Goal: Entertainment & Leisure: Browse casually

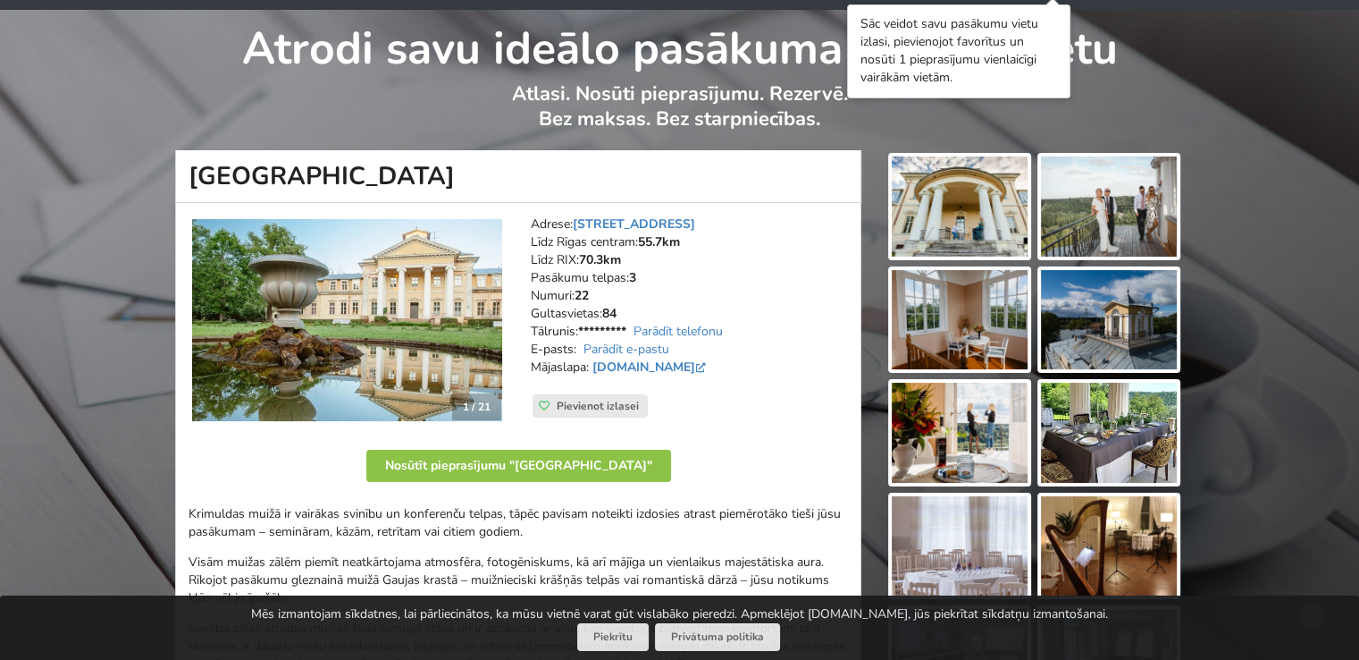
scroll to position [179, 0]
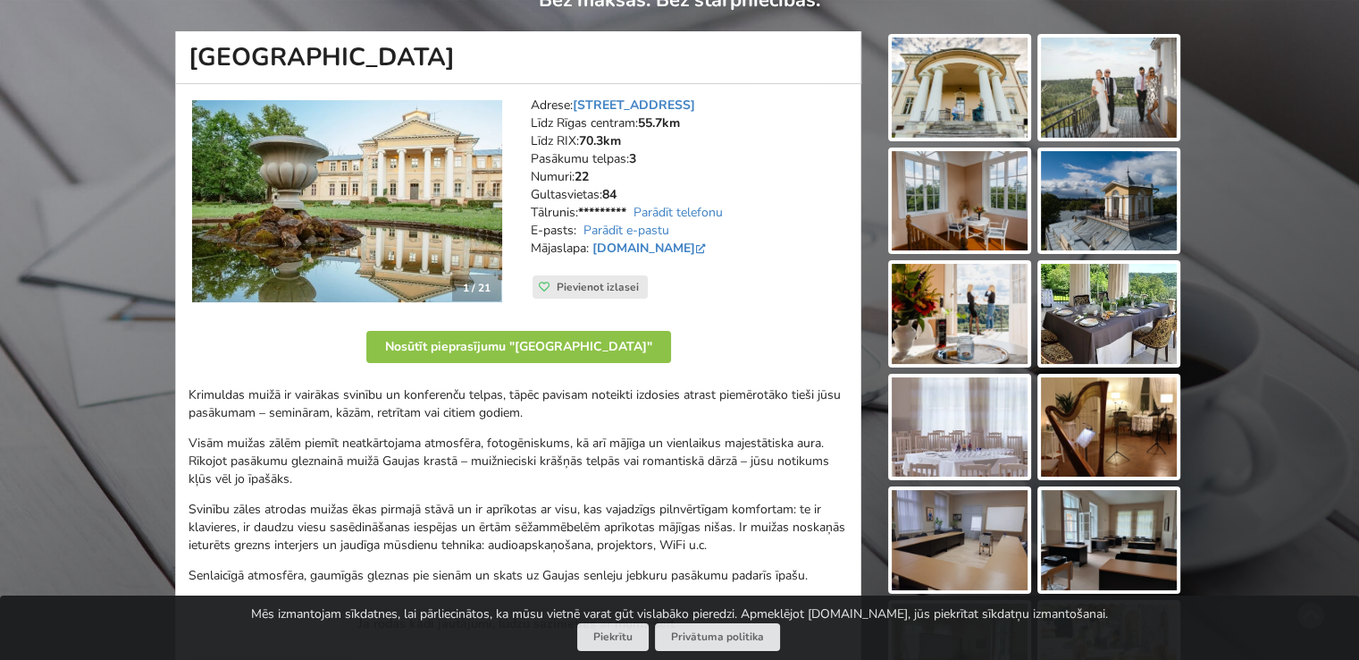
click at [1137, 405] on img at bounding box center [1109, 427] width 136 height 100
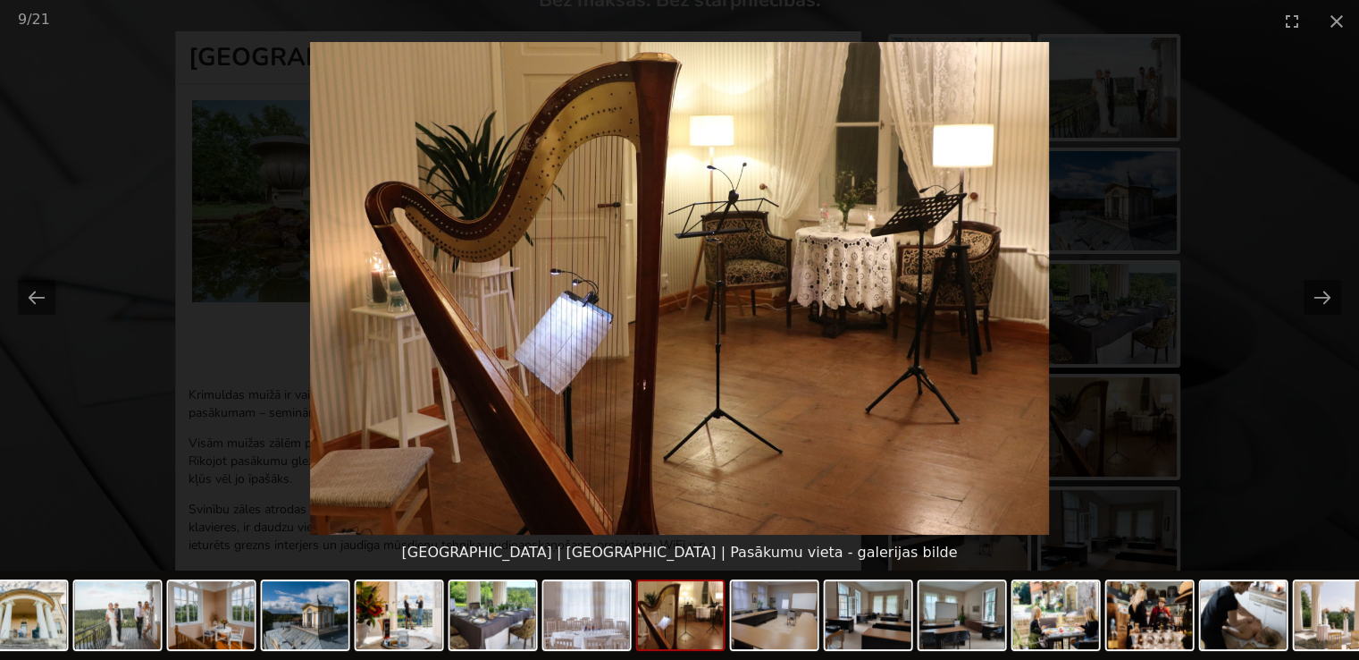
scroll to position [0, 0]
click at [1326, 290] on button "Next slide" at bounding box center [1323, 297] width 38 height 35
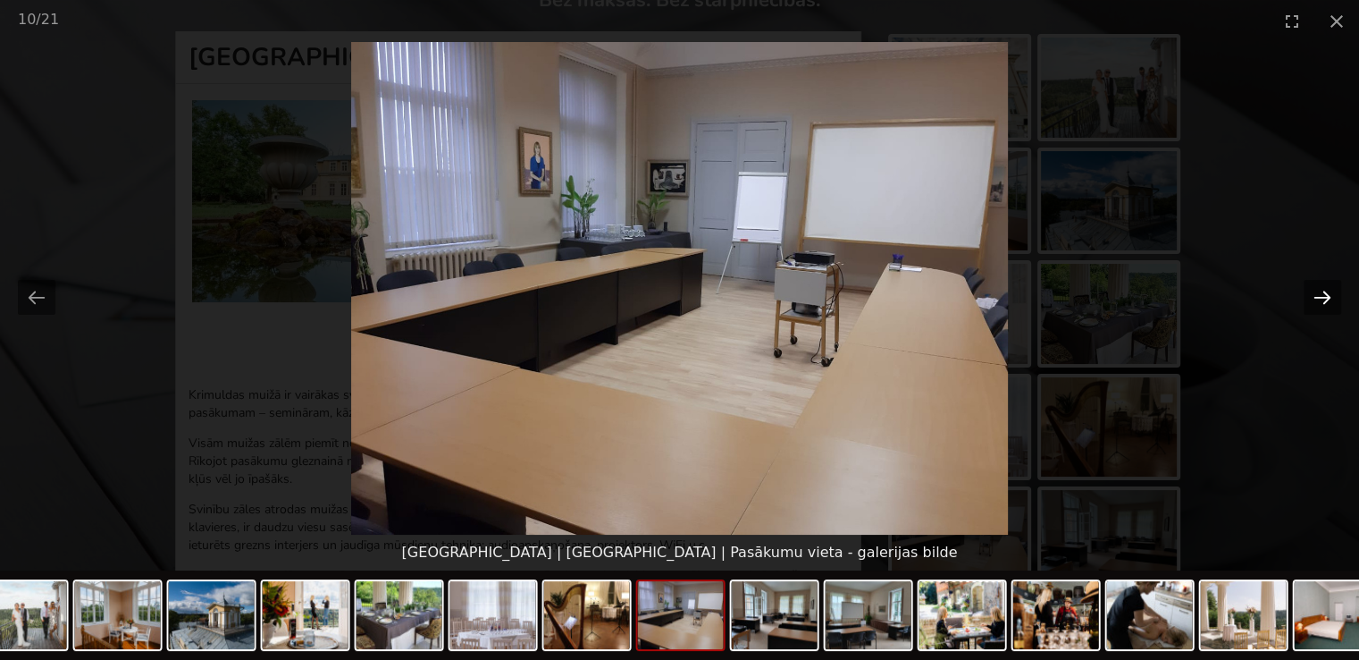
click at [1322, 290] on button "Next slide" at bounding box center [1323, 297] width 38 height 35
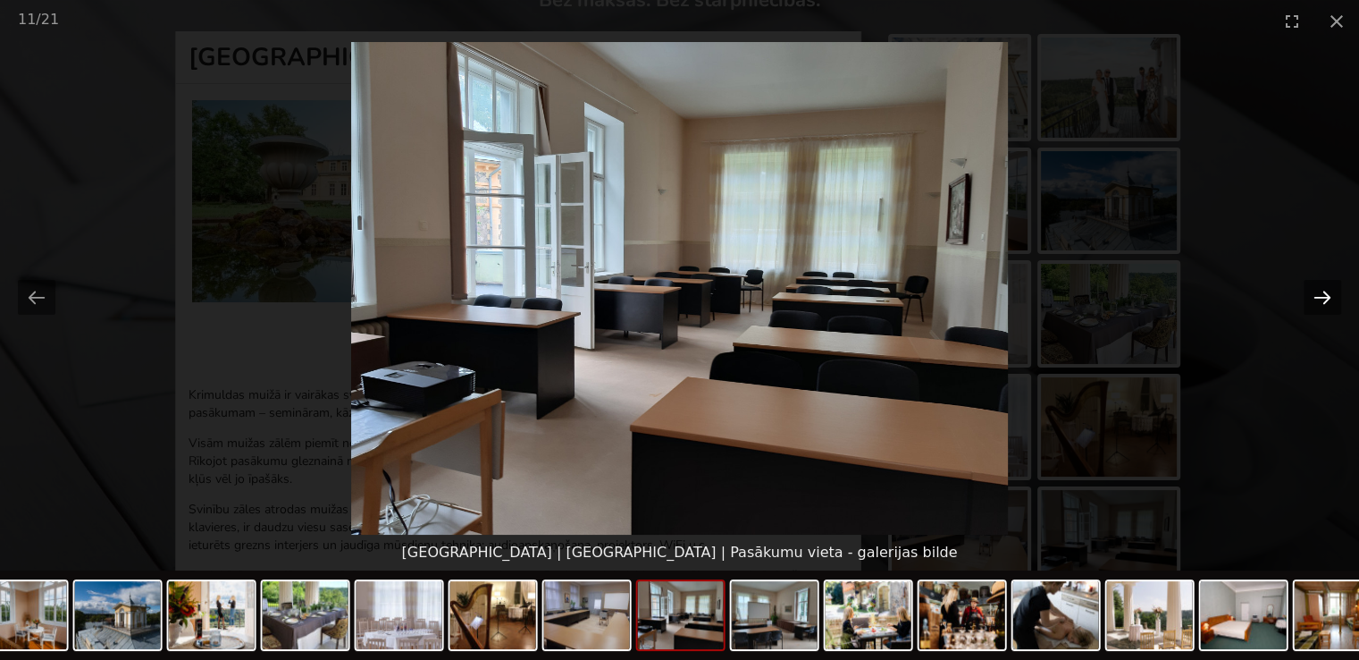
click at [1326, 298] on button "Next slide" at bounding box center [1323, 297] width 38 height 35
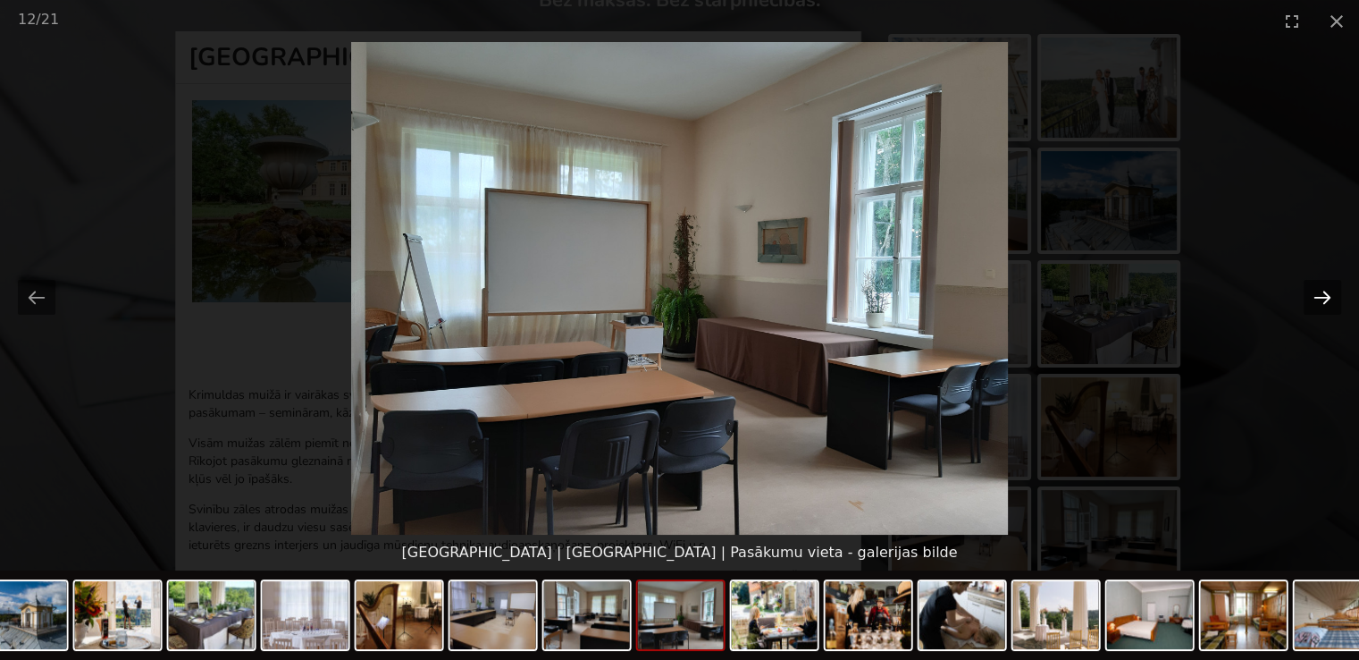
click at [1317, 296] on button "Next slide" at bounding box center [1323, 297] width 38 height 35
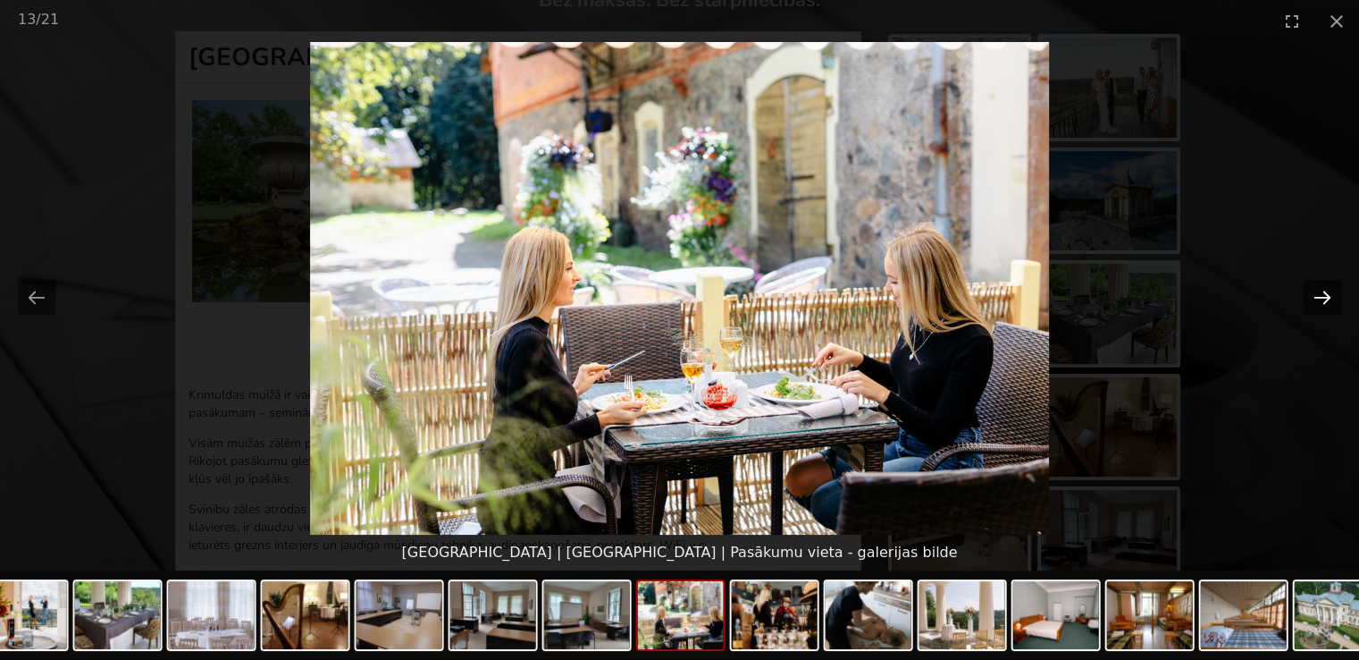
click at [1326, 296] on button "Next slide" at bounding box center [1323, 297] width 38 height 35
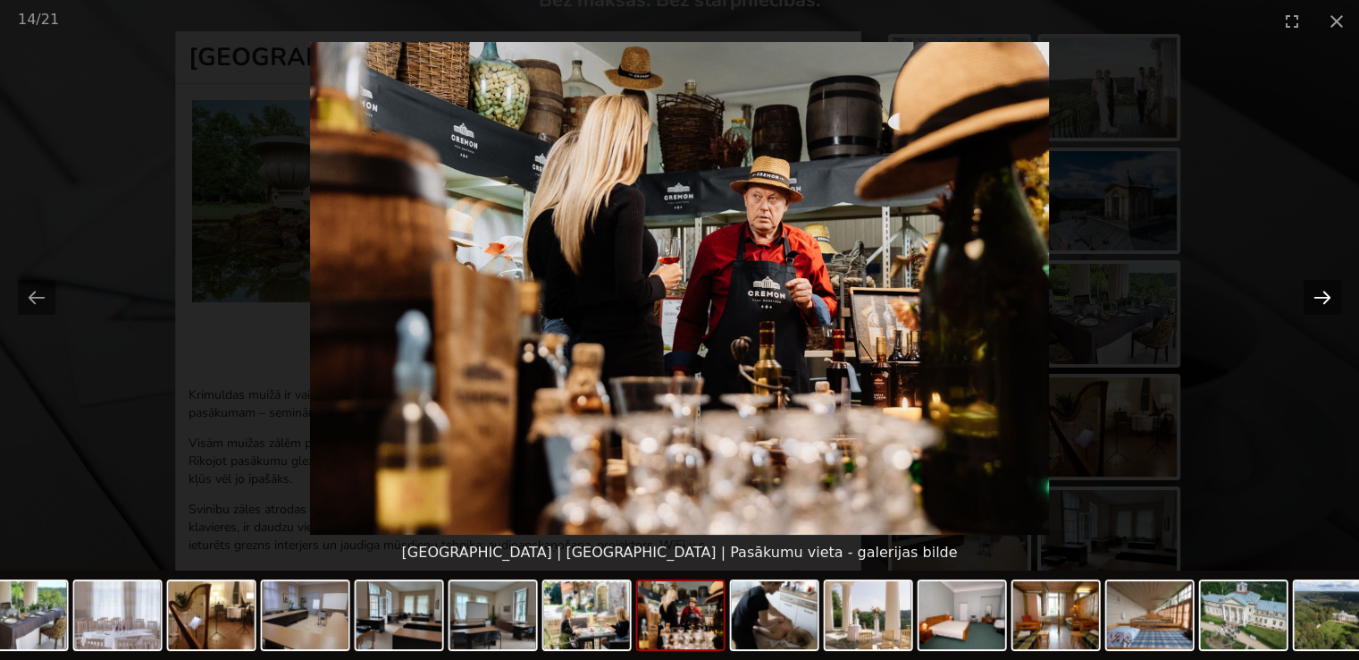
click at [1323, 296] on button "Next slide" at bounding box center [1323, 297] width 38 height 35
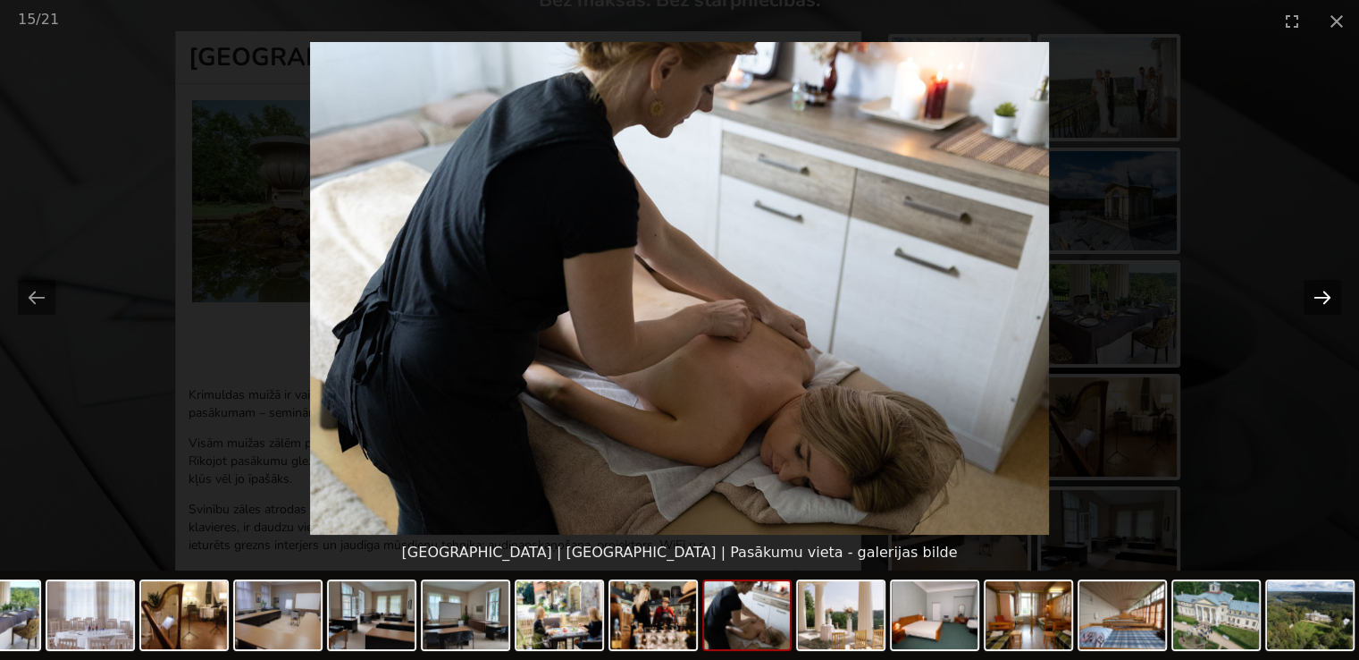
click at [1323, 296] on button "Next slide" at bounding box center [1323, 297] width 38 height 35
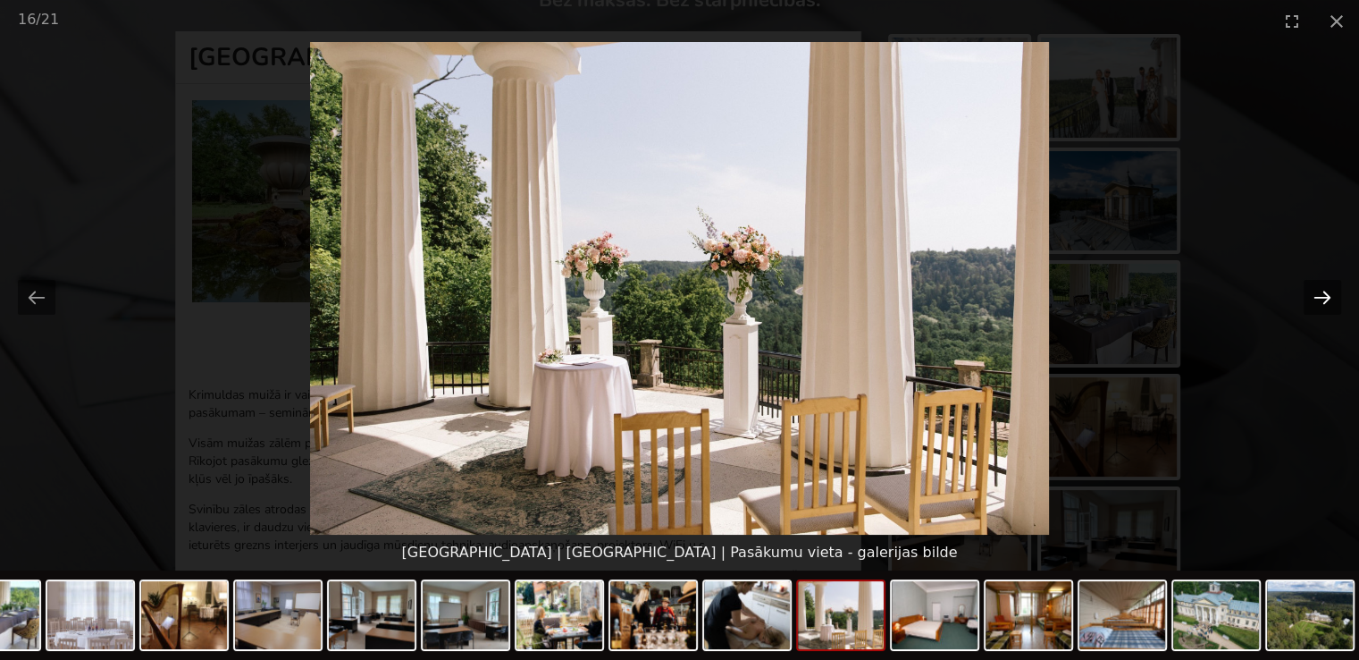
click at [1328, 298] on button "Next slide" at bounding box center [1323, 297] width 38 height 35
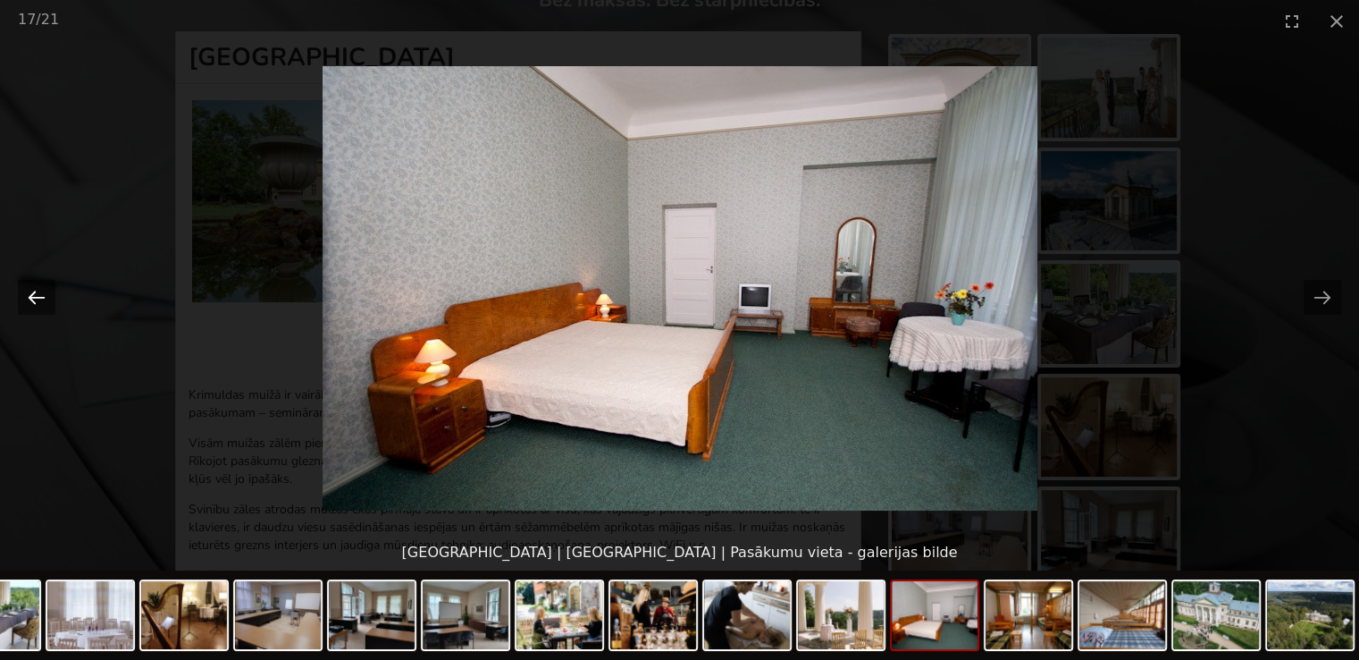
click at [32, 289] on button "Previous slide" at bounding box center [37, 297] width 38 height 35
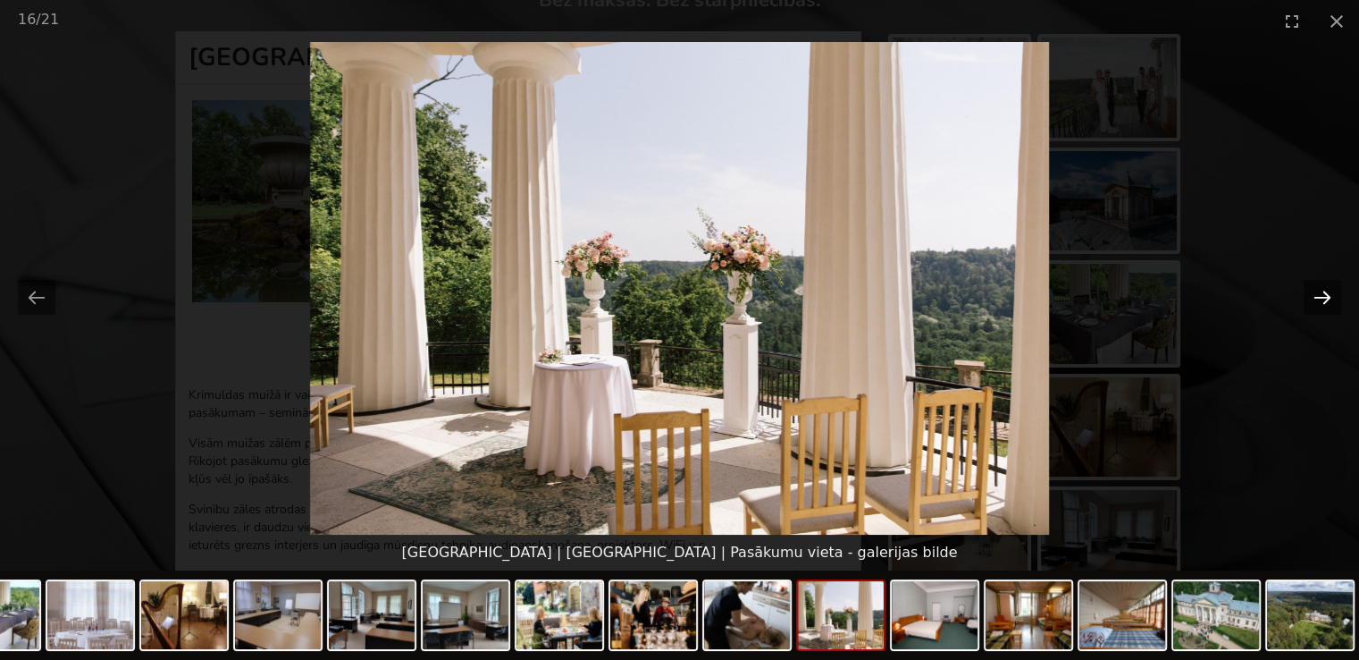
click at [1320, 291] on button "Next slide" at bounding box center [1323, 297] width 38 height 35
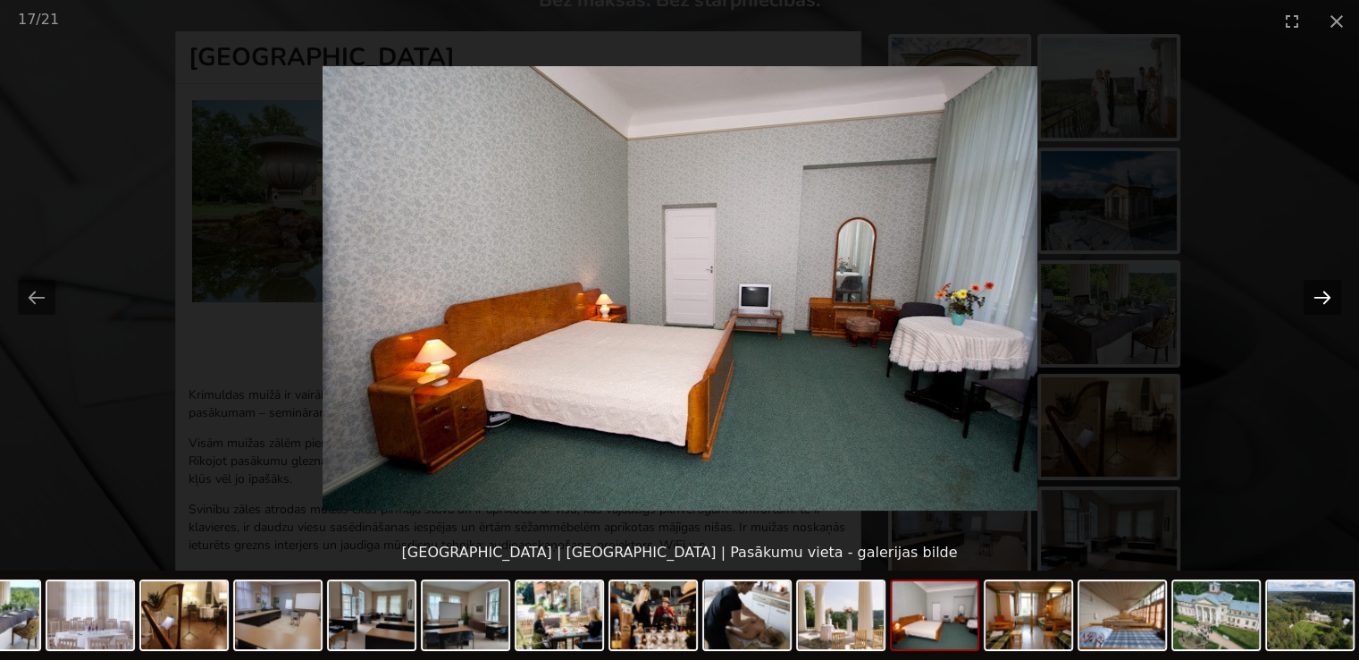
click at [1320, 291] on button "Next slide" at bounding box center [1323, 297] width 38 height 35
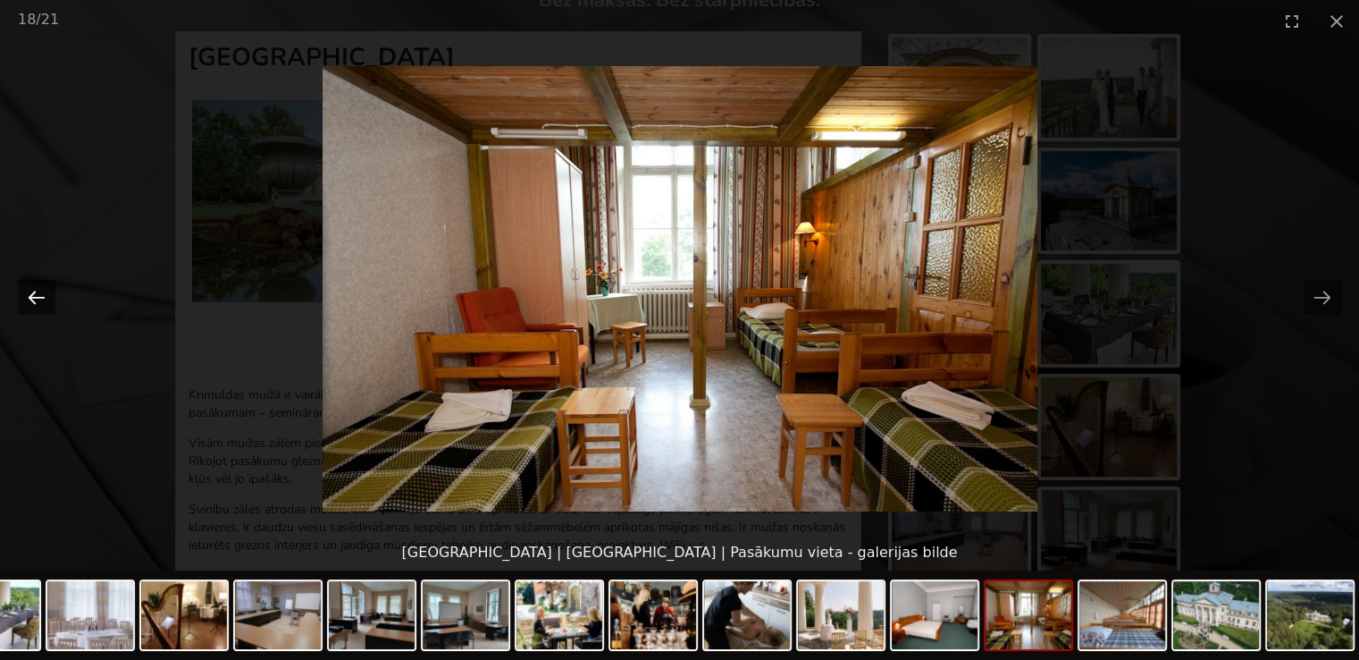
click at [39, 289] on button "Previous slide" at bounding box center [37, 297] width 38 height 35
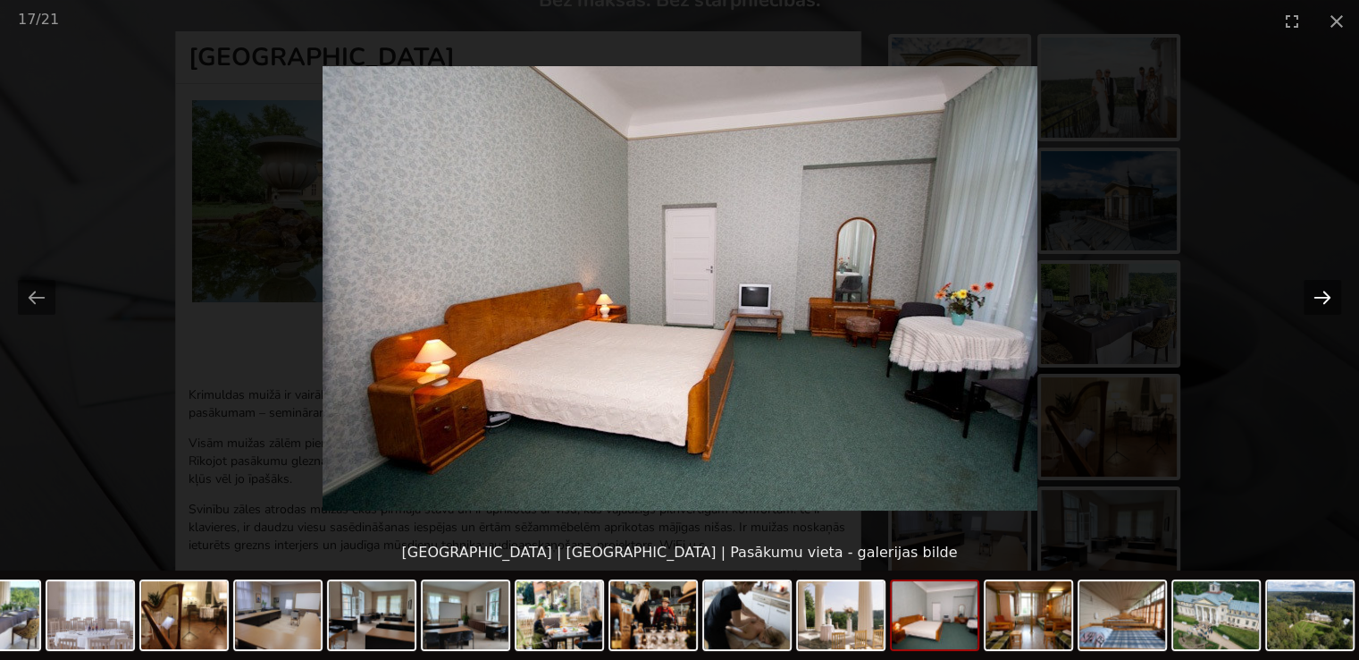
click at [1325, 297] on button "Next slide" at bounding box center [1323, 297] width 38 height 35
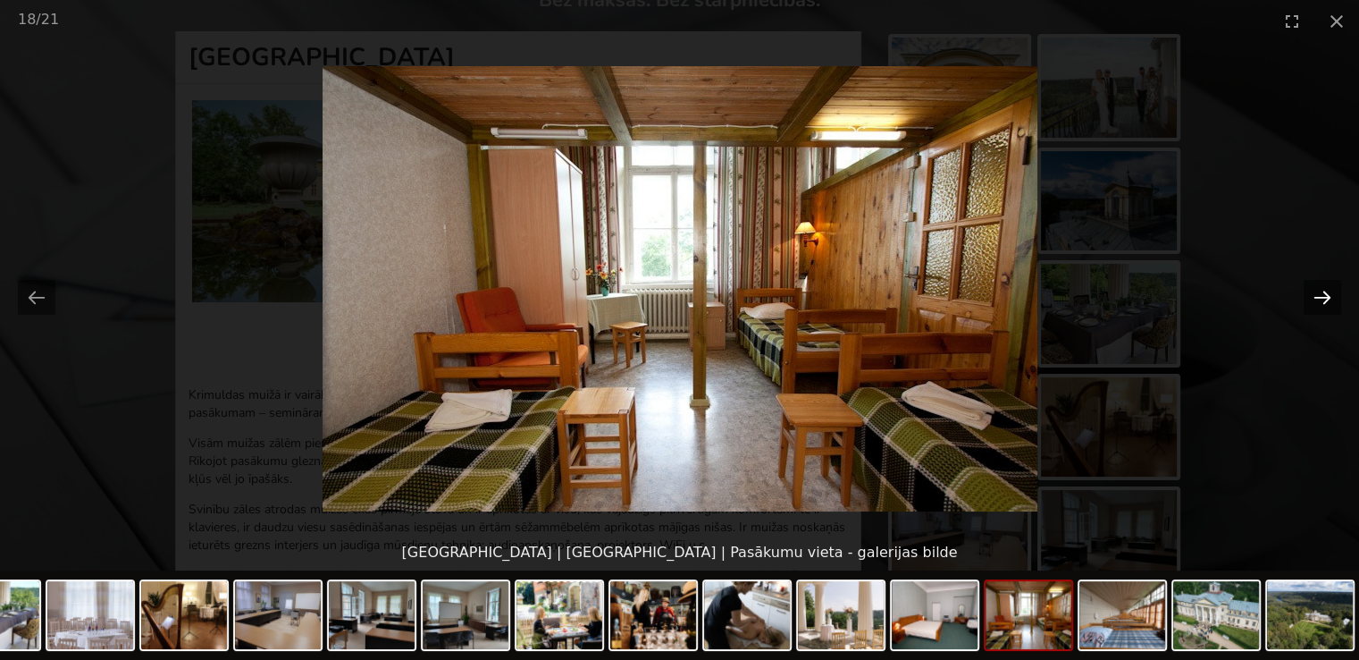
click at [1325, 304] on button "Next slide" at bounding box center [1323, 297] width 38 height 35
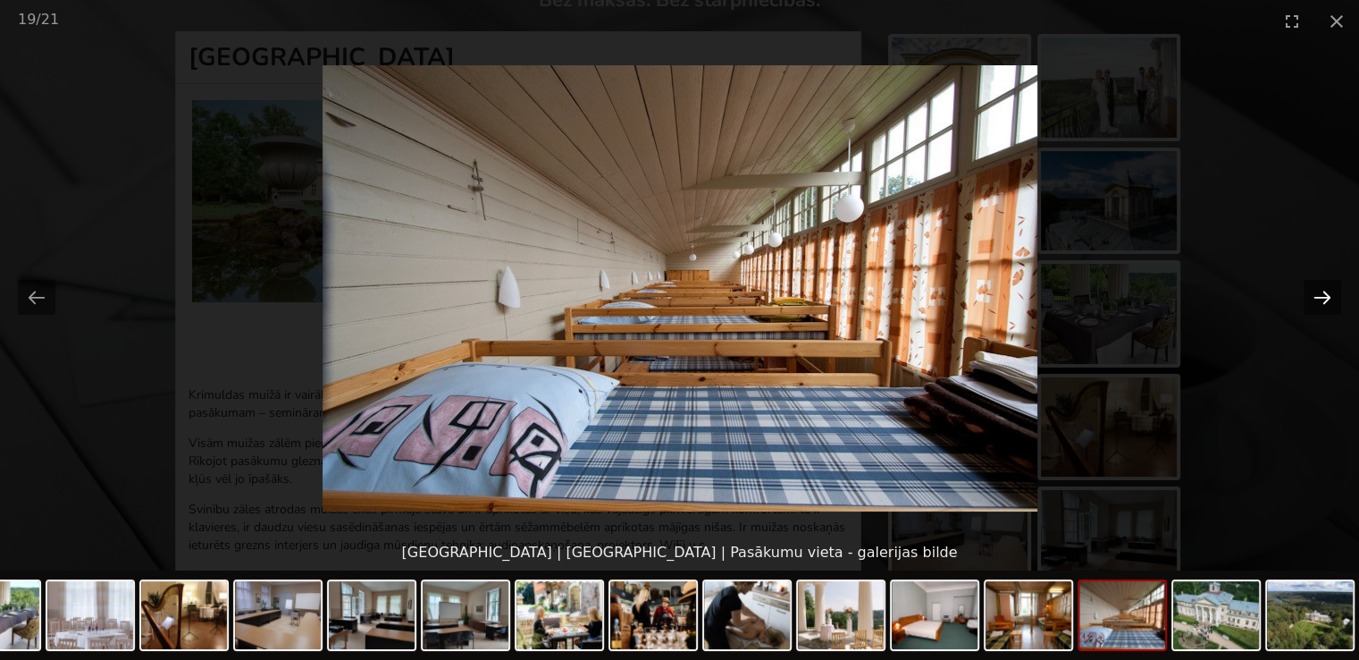
click at [1316, 299] on button "Next slide" at bounding box center [1323, 297] width 38 height 35
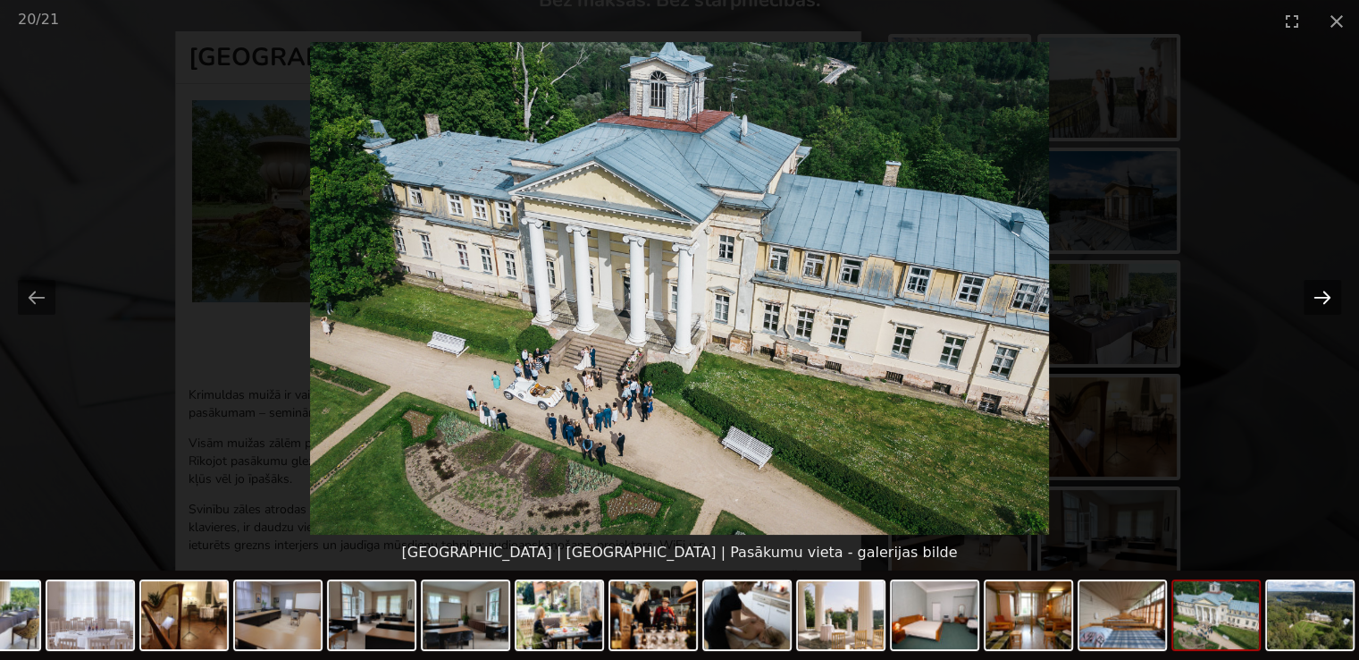
click at [1316, 299] on button "Next slide" at bounding box center [1323, 297] width 38 height 35
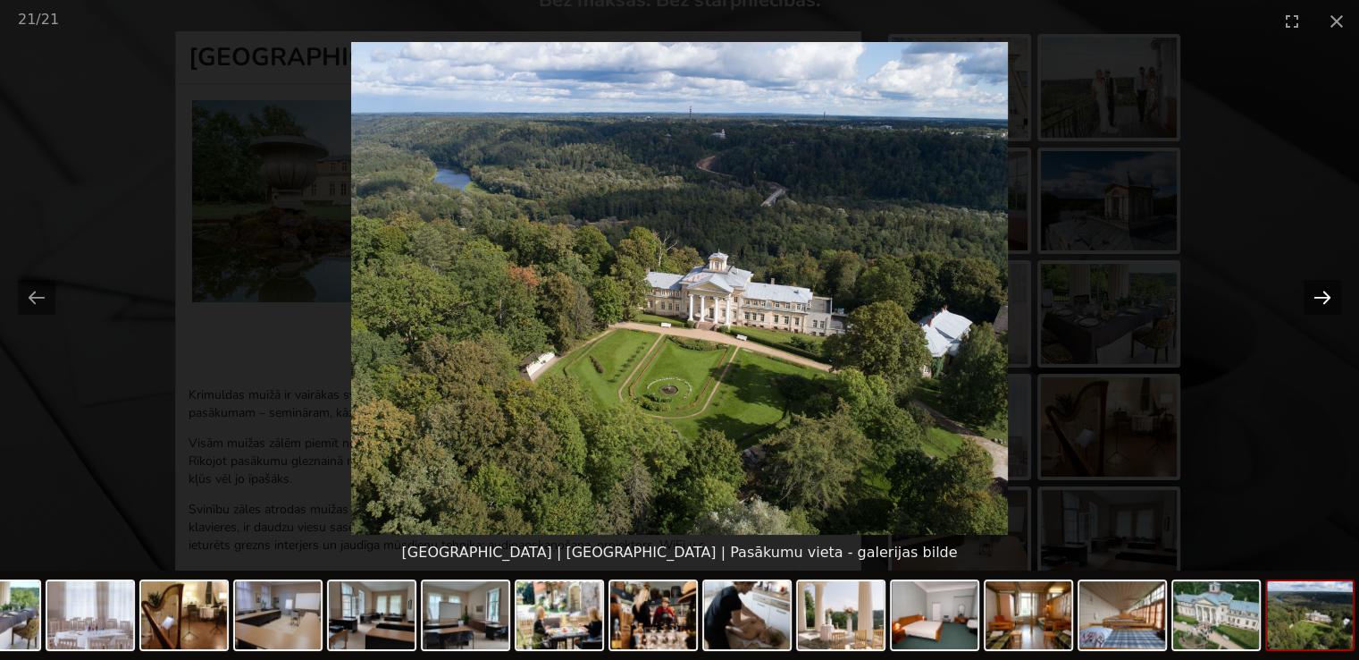
click at [1321, 294] on button "Next slide" at bounding box center [1323, 297] width 38 height 35
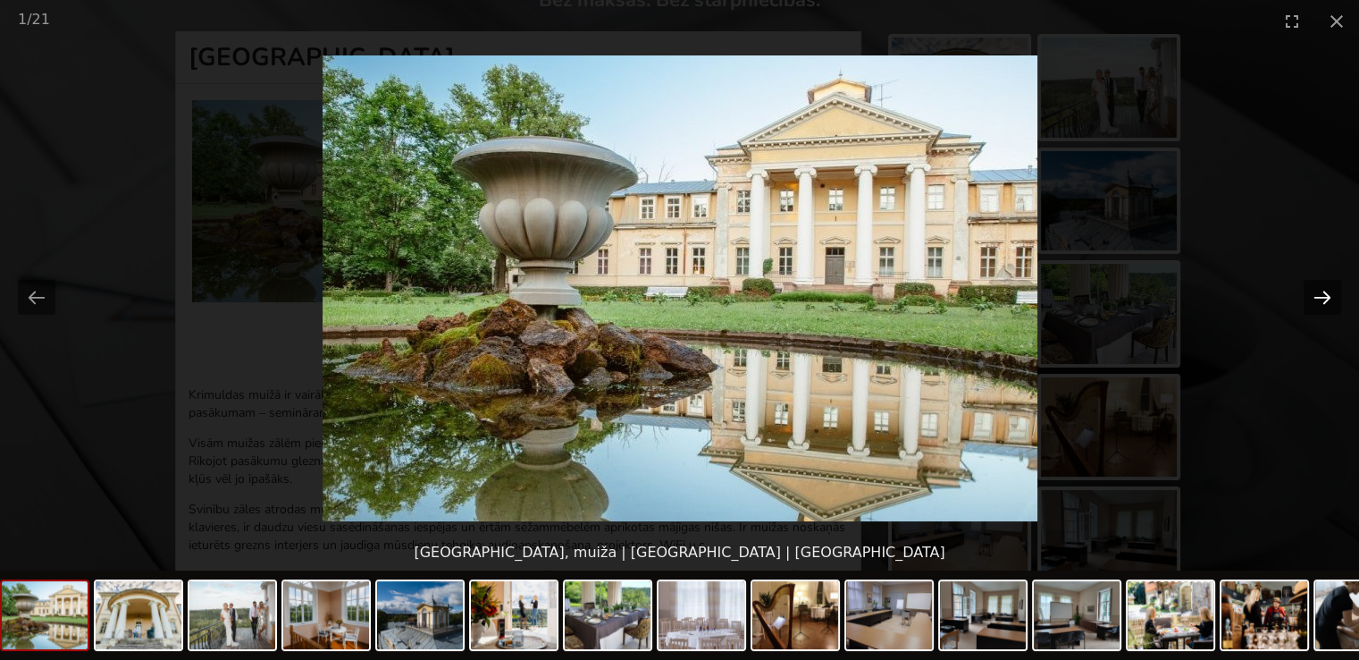
click at [1321, 294] on button "Next slide" at bounding box center [1323, 297] width 38 height 35
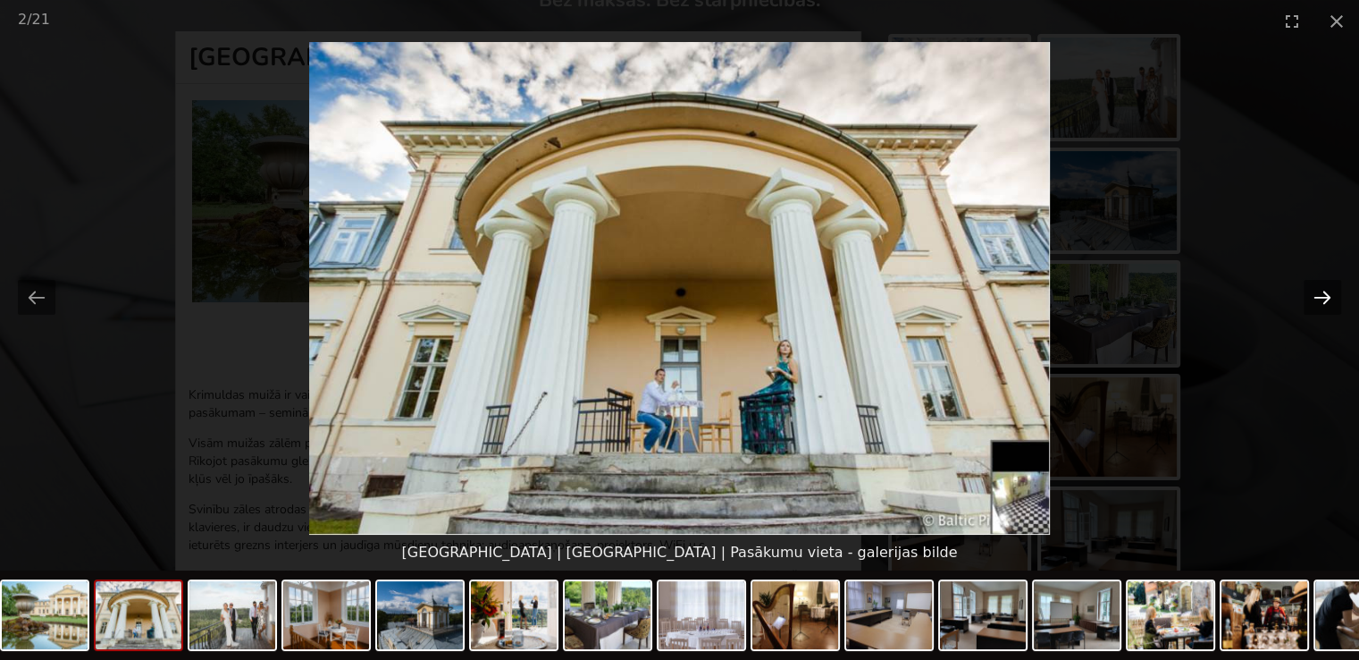
click at [1321, 294] on button "Next slide" at bounding box center [1323, 297] width 38 height 35
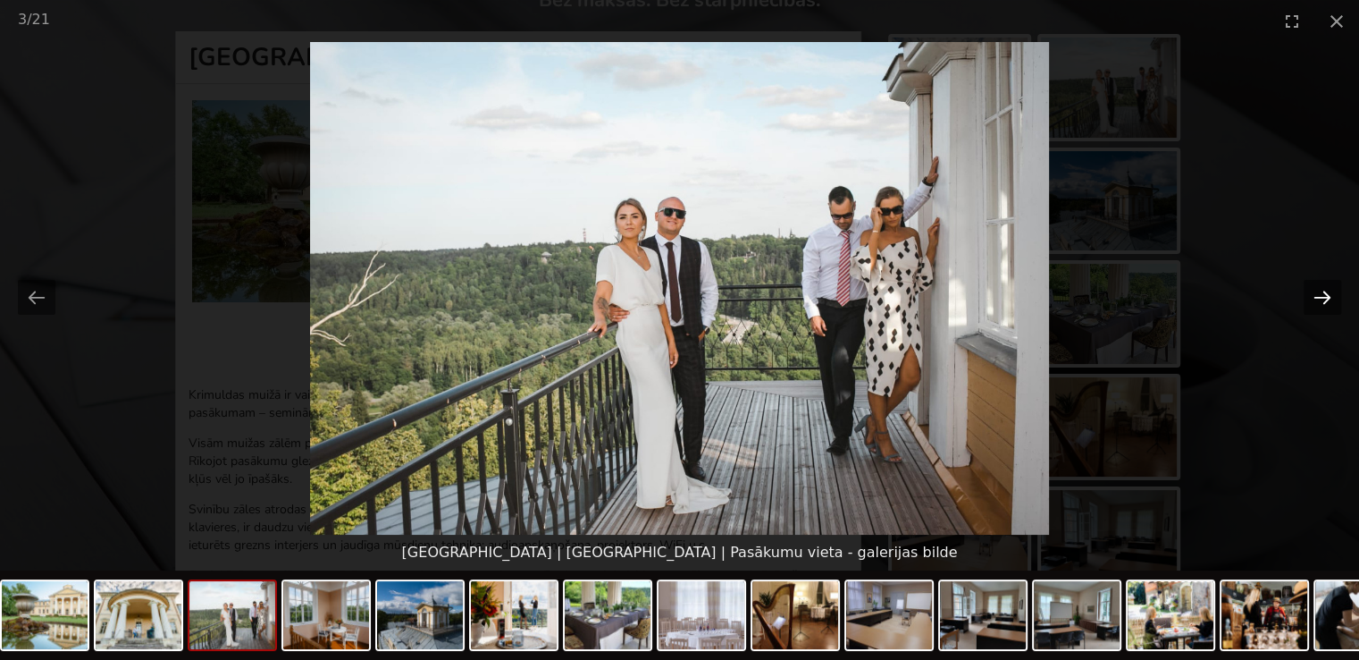
click at [1321, 294] on button "Next slide" at bounding box center [1323, 297] width 38 height 35
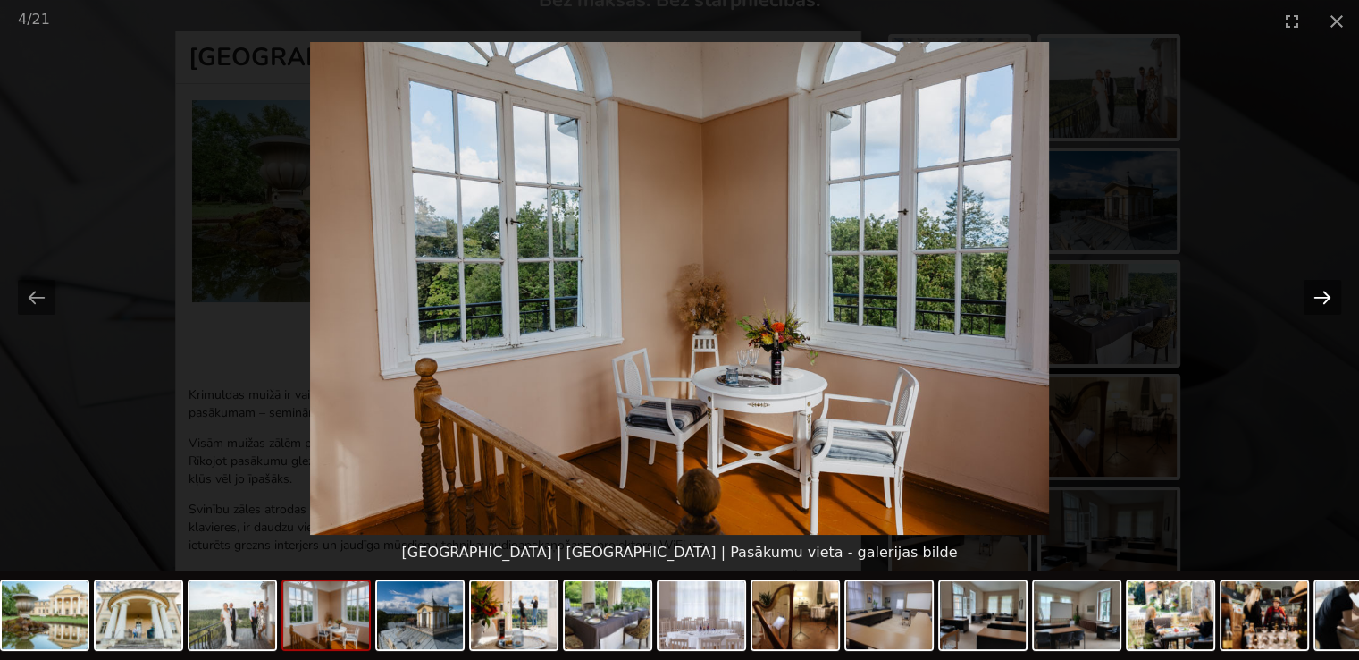
click at [1323, 298] on button "Next slide" at bounding box center [1323, 297] width 38 height 35
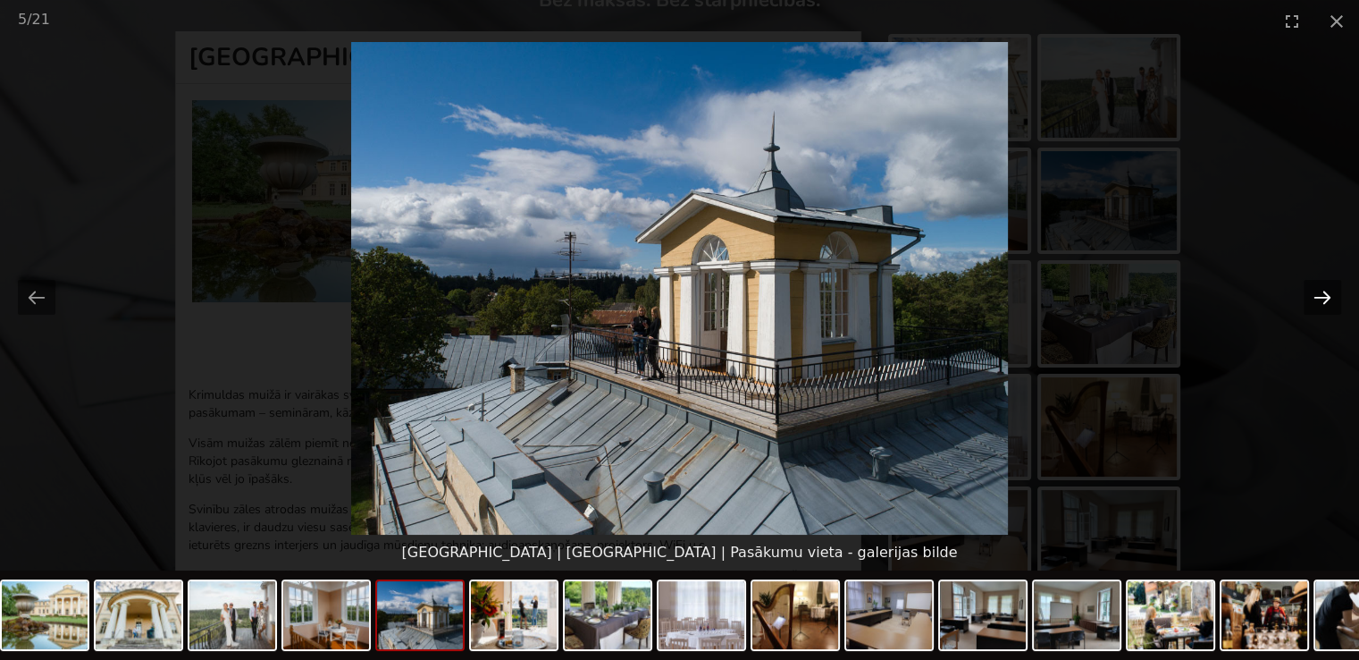
click at [1323, 298] on button "Next slide" at bounding box center [1323, 297] width 38 height 35
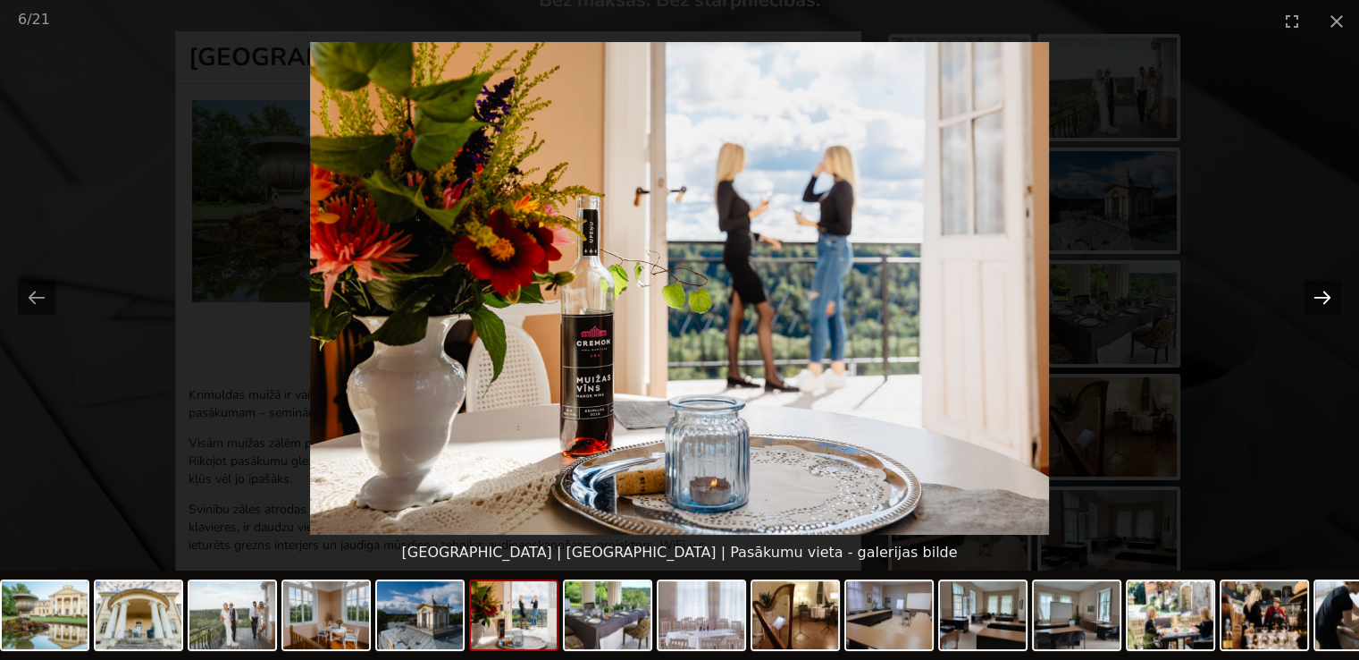
click at [1323, 298] on button "Next slide" at bounding box center [1323, 297] width 38 height 35
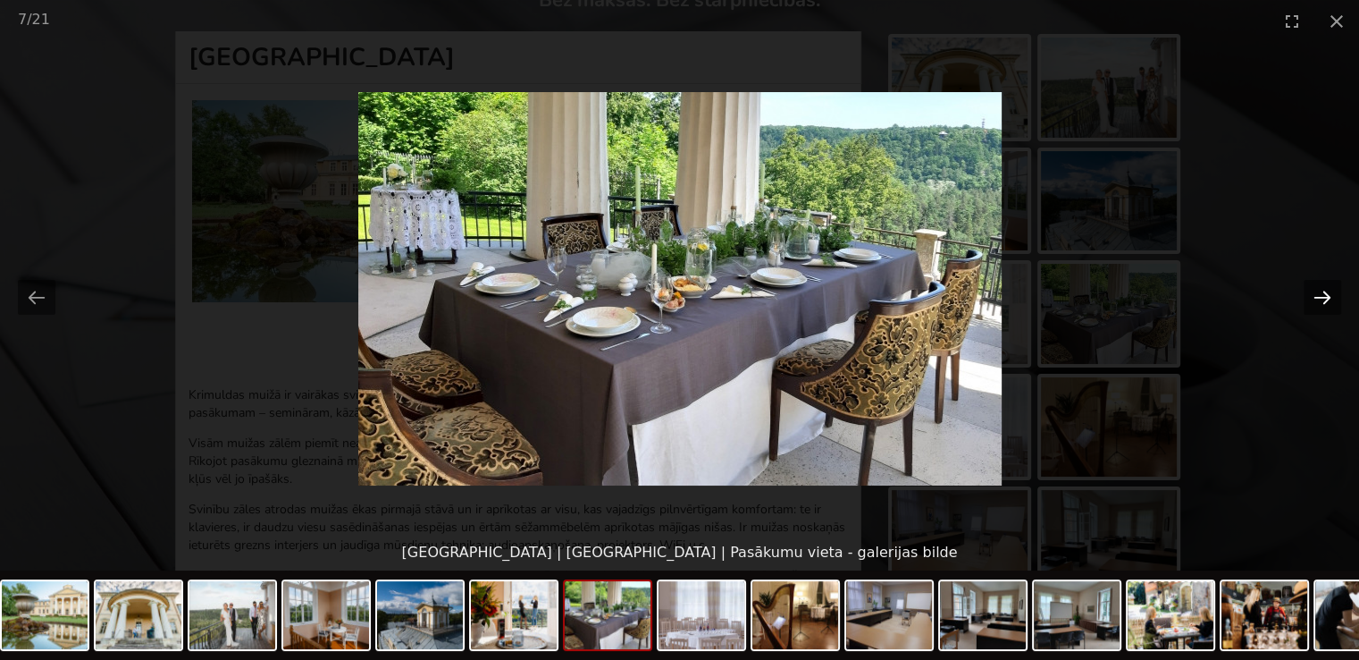
click at [1323, 298] on button "Next slide" at bounding box center [1323, 297] width 38 height 35
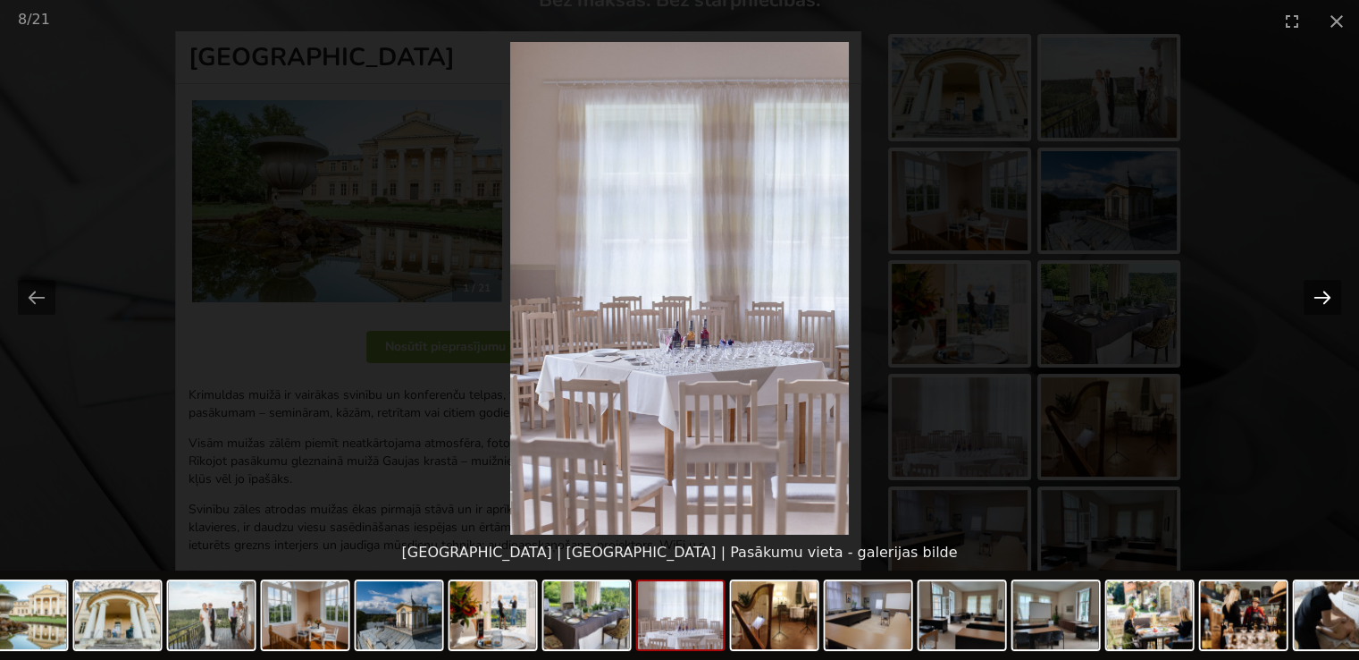
click at [1326, 297] on button "Next slide" at bounding box center [1323, 297] width 38 height 35
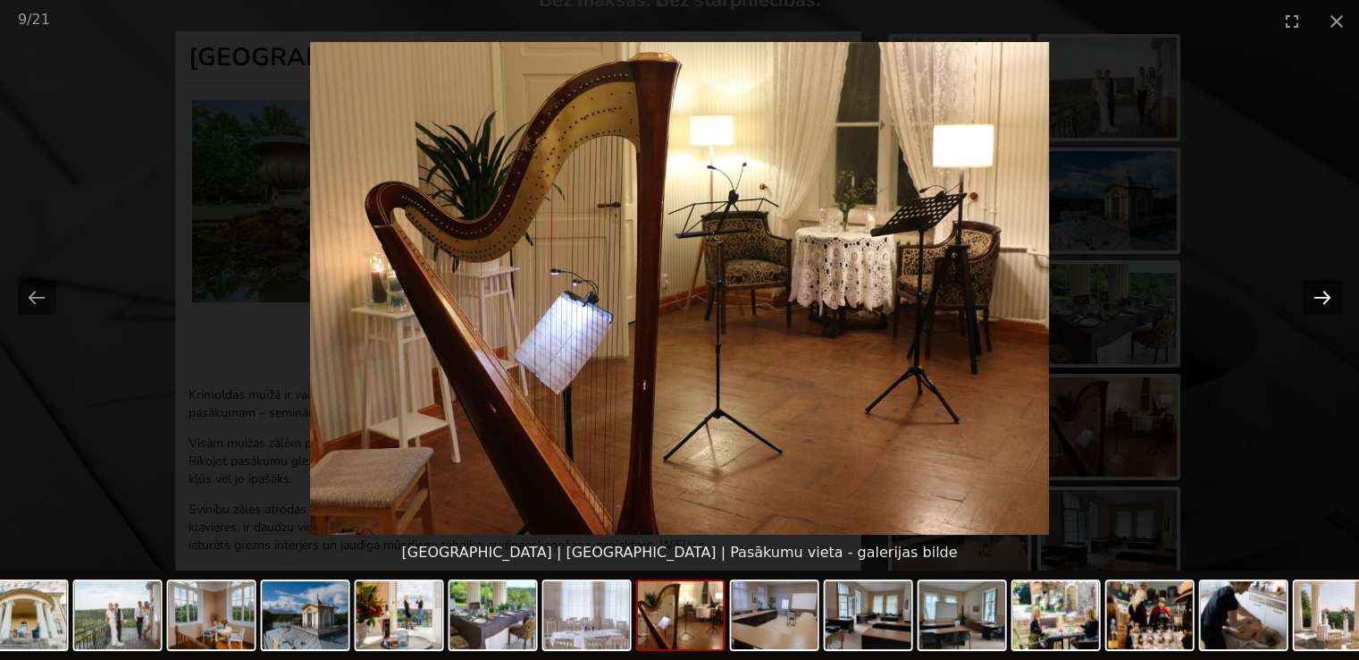
click at [1325, 297] on button "Next slide" at bounding box center [1323, 297] width 38 height 35
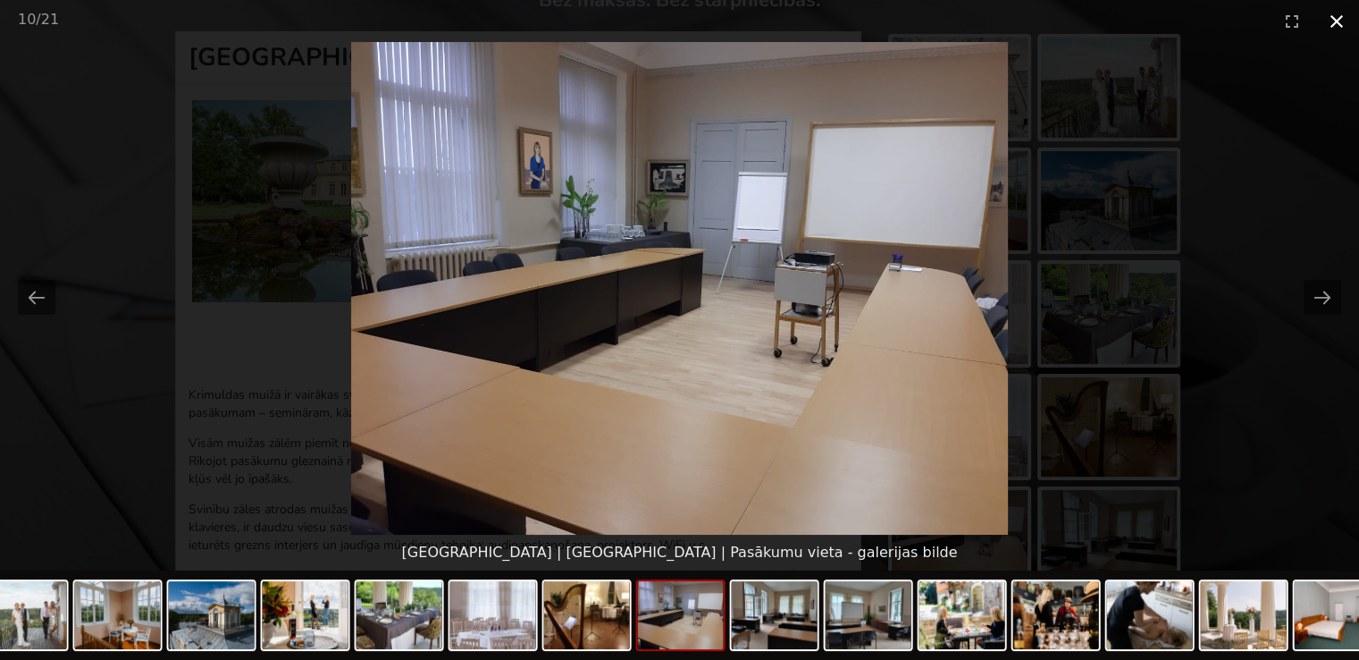
click at [1341, 18] on button "Close gallery" at bounding box center [1337, 21] width 45 height 42
